Goal: Participate in discussion: Engage in conversation with other users on a specific topic

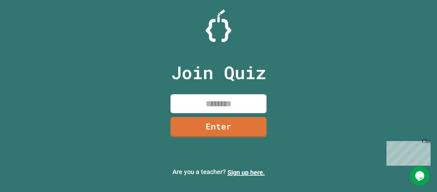
click at [211, 101] on input at bounding box center [219, 103] width 96 height 19
type input "********"
click at [223, 124] on link "Enter" at bounding box center [218, 125] width 95 height 21
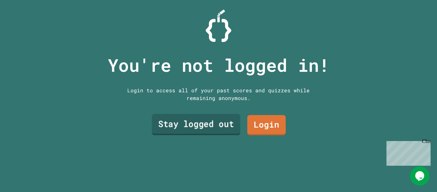
click at [195, 119] on link "Stay logged out" at bounding box center [196, 124] width 88 height 21
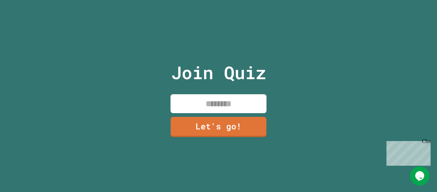
click at [207, 107] on input at bounding box center [219, 103] width 96 height 19
type input "******"
click at [208, 114] on div "Join Quiz ****** Let's go!" at bounding box center [219, 96] width 108 height 192
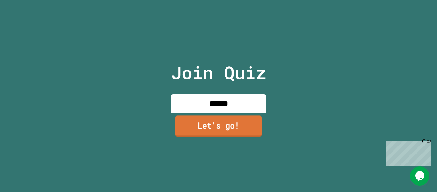
click at [214, 119] on link "Let's go!" at bounding box center [218, 125] width 87 height 21
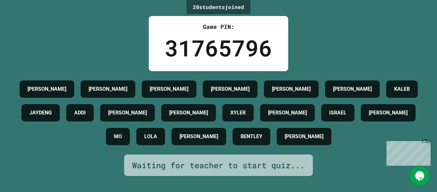
click at [147, 116] on h4 "[PERSON_NAME]" at bounding box center [127, 113] width 39 height 8
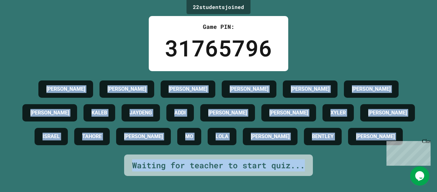
scroll to position [23, 0]
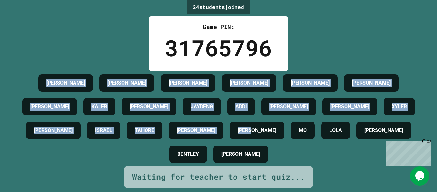
drag, startPoint x: 45, startPoint y: 85, endPoint x: 406, endPoint y: 119, distance: 363.2
click at [406, 119] on div "[PERSON_NAME] [PERSON_NAME] [PERSON_NAME] [PERSON_NAME] [PERSON_NAME] [PERSON_N…" at bounding box center [218, 118] width 405 height 95
click at [360, 143] on div "[PERSON_NAME] [PERSON_NAME] [PERSON_NAME] [PERSON_NAME] [PERSON_NAME] [PERSON_N…" at bounding box center [218, 118] width 405 height 95
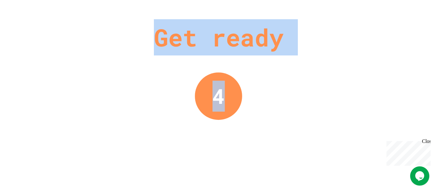
scroll to position [0, 0]
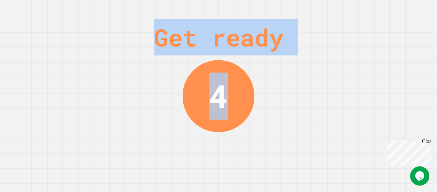
drag, startPoint x: 49, startPoint y: 60, endPoint x: 388, endPoint y: 80, distance: 339.4
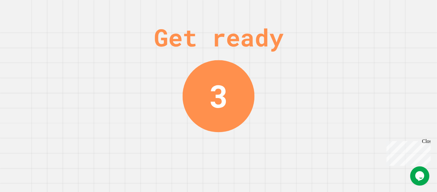
click at [388, 80] on div "Get ready 3" at bounding box center [218, 96] width 437 height 192
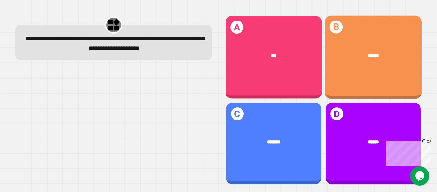
click at [400, 48] on div "******" at bounding box center [373, 55] width 97 height 27
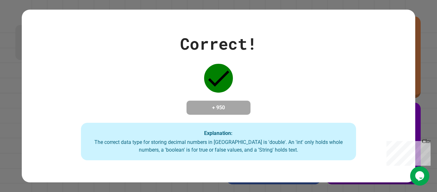
click at [309, 150] on div "The correct data type for storing decimal numbers in [GEOGRAPHIC_DATA] is 'doub…" at bounding box center [218, 145] width 263 height 15
click at [427, 141] on div "Close" at bounding box center [426, 142] width 8 height 8
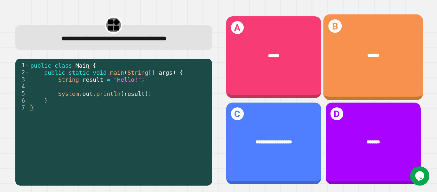
click at [340, 60] on div "******" at bounding box center [373, 56] width 100 height 28
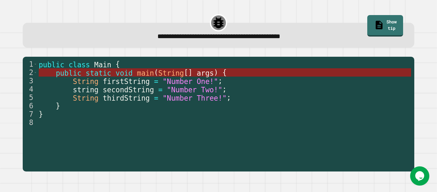
click at [197, 72] on span "args" at bounding box center [205, 72] width 17 height 8
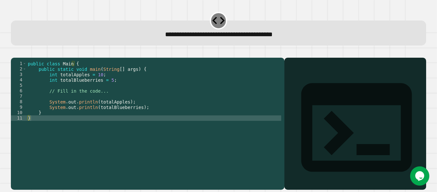
click at [106, 89] on div "public class Main { public static void main ( String [ ] args ) { int totalAppl…" at bounding box center [154, 118] width 255 height 114
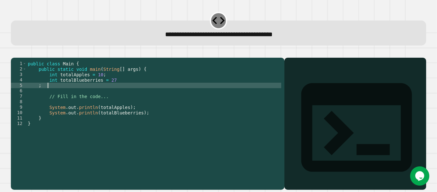
scroll to position [0, 1]
type textarea "*"
click at [346, 113] on div at bounding box center [355, 132] width 135 height 113
click at [27, 58] on div at bounding box center [218, 54] width 415 height 8
click at [14, 52] on button "button" at bounding box center [14, 52] width 0 height 0
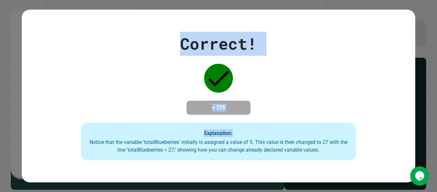
drag, startPoint x: 181, startPoint y: 44, endPoint x: 300, endPoint y: 90, distance: 127.4
click at [300, 90] on div "Correct! + 779 Explanation: Notice that the variable 'totalBlueberries' initial…" at bounding box center [218, 96] width 393 height 129
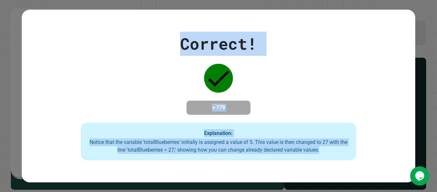
drag, startPoint x: 171, startPoint y: 33, endPoint x: 339, endPoint y: 152, distance: 206.4
click at [339, 152] on div "Correct! + 779 Explanation: Notice that the variable 'totalBlueberries' initial…" at bounding box center [218, 96] width 393 height 129
click at [320, 105] on div "Correct! + 779 Explanation: Notice that the variable 'totalBlueberries' initial…" at bounding box center [218, 96] width 393 height 129
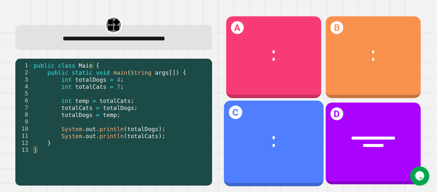
click at [257, 141] on div "*" at bounding box center [273, 145] width 79 height 8
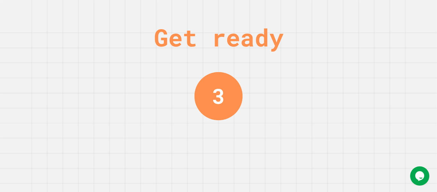
click at [217, 38] on div "Get ready" at bounding box center [219, 37] width 130 height 36
drag, startPoint x: 176, startPoint y: 7, endPoint x: 341, endPoint y: 84, distance: 182.2
click at [341, 84] on div "Get ready 1" at bounding box center [218, 96] width 437 height 192
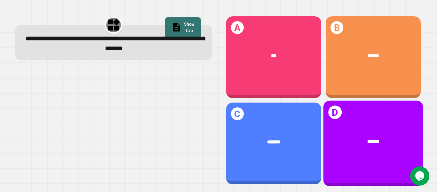
click at [366, 128] on div "******" at bounding box center [373, 142] width 100 height 28
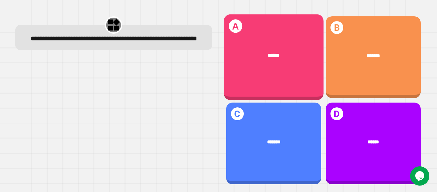
click at [286, 80] on div "A ******" at bounding box center [274, 57] width 100 height 86
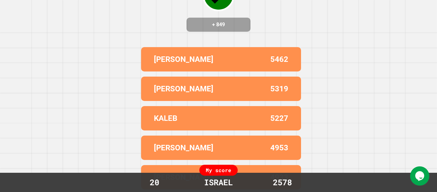
scroll to position [0, 0]
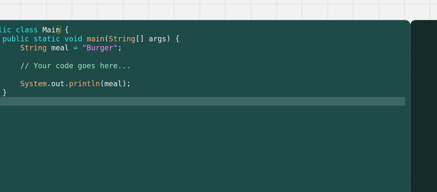
click at [95, 82] on div "public class Main { public static void main ( String [ ] args ) { String meal =…" at bounding box center [152, 118] width 257 height 114
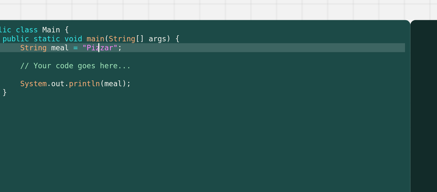
scroll to position [0, 5]
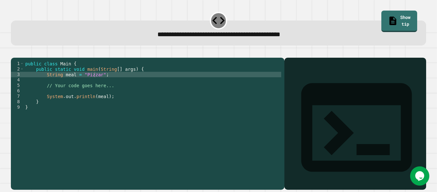
click at [14, 52] on icon "button" at bounding box center [14, 52] width 0 height 0
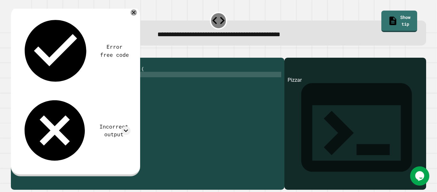
click at [95, 82] on div "public class Main { public static void main ( String [ ] args ) { String meal =…" at bounding box center [152, 118] width 257 height 114
click at [120, 109] on div "public class Main { public static void main ( String [ ] args ) { String meal =…" at bounding box center [152, 118] width 257 height 114
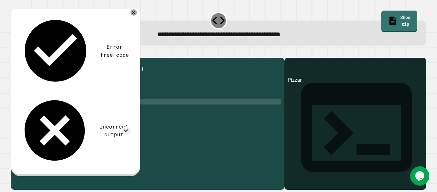
scroll to position [0, 1]
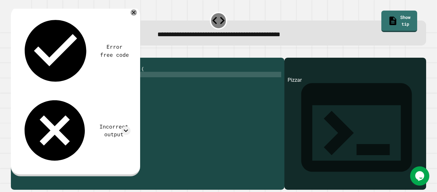
click at [97, 83] on div "public class Main { public static void main ( String [ ] args ) { String meal =…" at bounding box center [152, 118] width 257 height 114
type textarea "**********"
click at [14, 52] on button "button" at bounding box center [14, 52] width 0 height 0
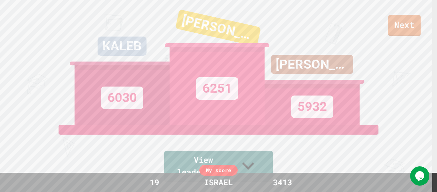
click at [413, 32] on link "Next" at bounding box center [404, 25] width 33 height 21
